Goal: Check status: Check status

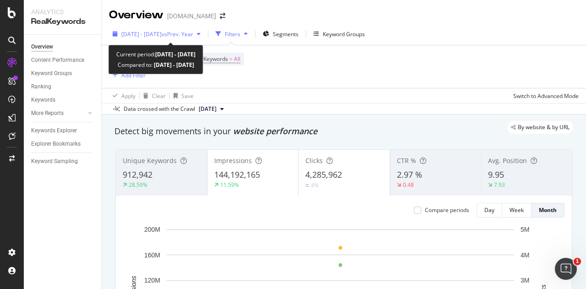
click at [159, 38] on div "[DATE] - [DATE] vs Prev. Year" at bounding box center [156, 34] width 95 height 14
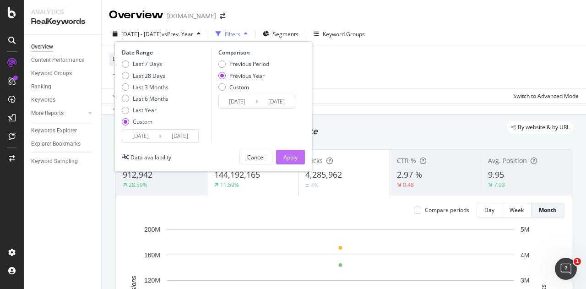
click at [290, 156] on div "Apply" at bounding box center [290, 157] width 14 height 8
